Goal: Task Accomplishment & Management: Manage account settings

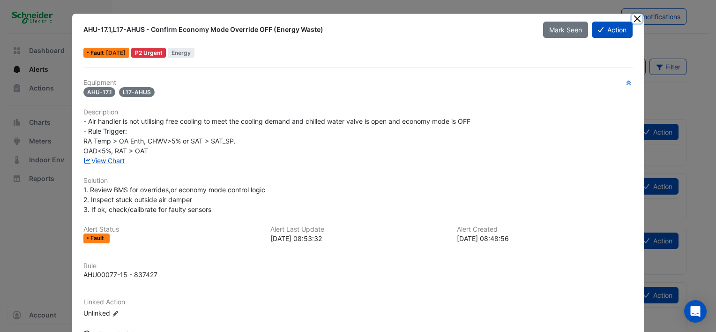
click at [636, 19] on button "Close" at bounding box center [637, 19] width 10 height 10
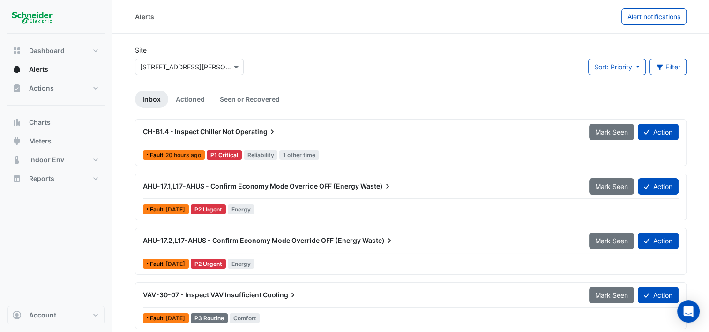
click at [185, 207] on span "[DATE]" at bounding box center [175, 209] width 20 height 7
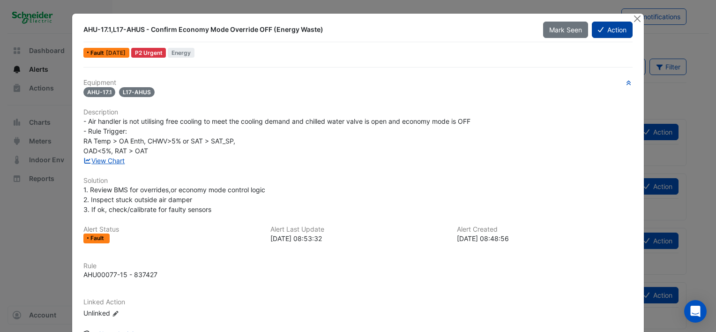
click at [614, 32] on button "Action" at bounding box center [612, 30] width 41 height 16
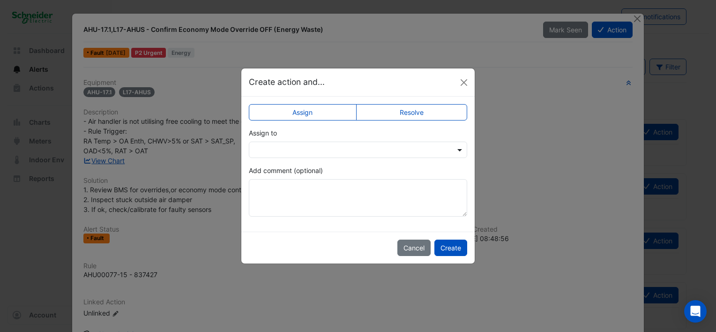
click at [459, 148] on span at bounding box center [461, 150] width 12 height 10
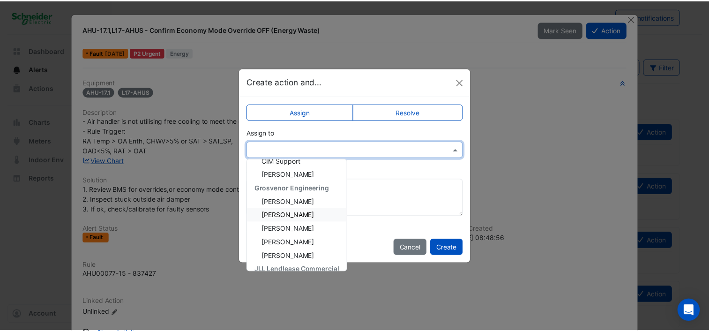
scroll to position [94, 0]
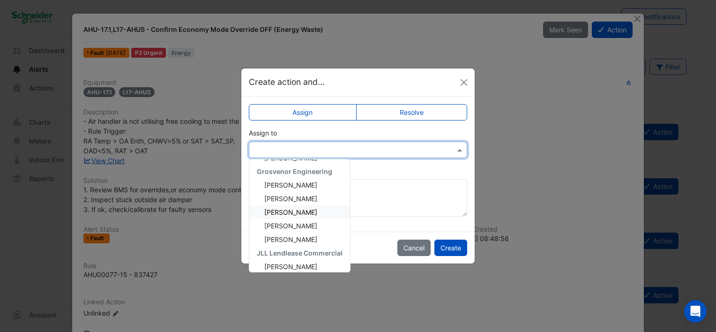
click at [302, 211] on span "[PERSON_NAME]" at bounding box center [290, 212] width 53 height 8
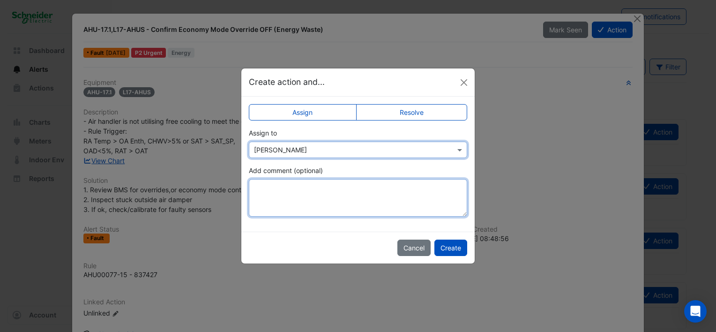
click at [281, 188] on textarea "Add comment (optional)" at bounding box center [358, 197] width 218 height 37
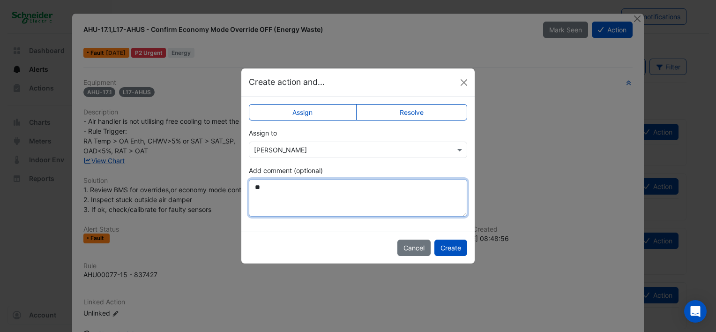
type textarea "*"
type textarea "**********"
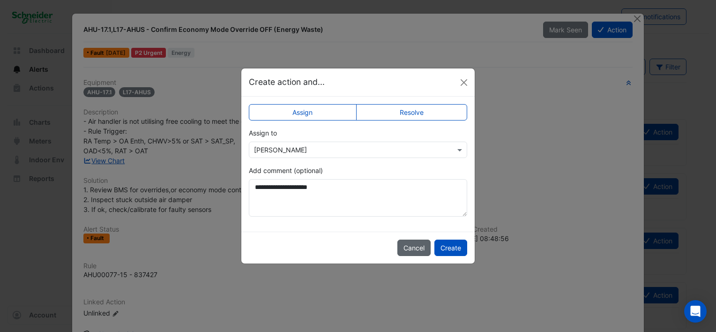
click at [410, 245] on button "Cancel" at bounding box center [413, 247] width 33 height 16
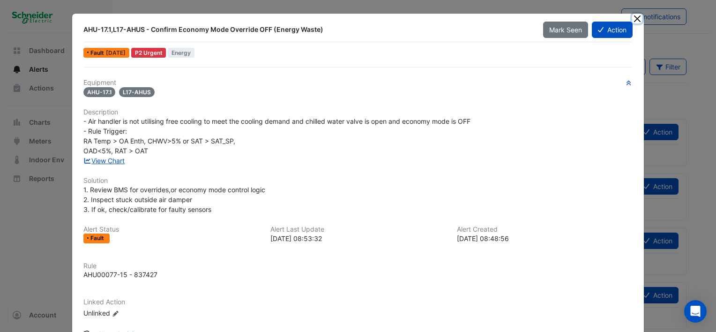
click at [636, 19] on button "Close" at bounding box center [637, 19] width 10 height 10
